Goal: Information Seeking & Learning: Check status

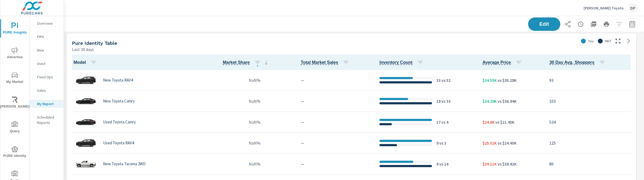
scroll to position [260, 586]
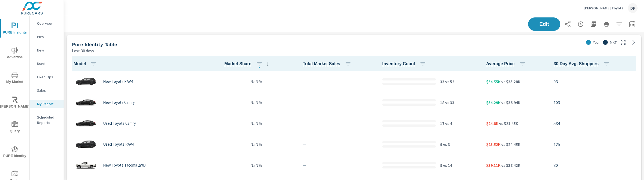
scroll to position [0, 0]
